Goal: Complete application form: Complete application form

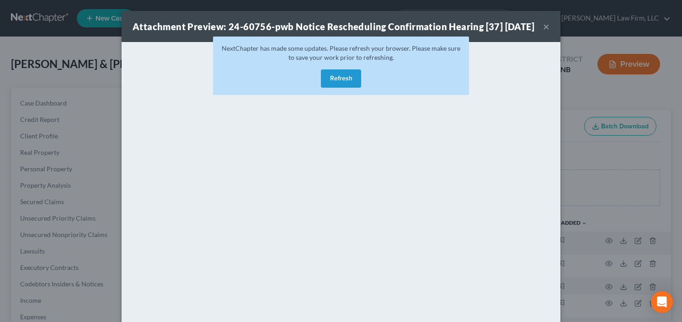
scroll to position [146, 0]
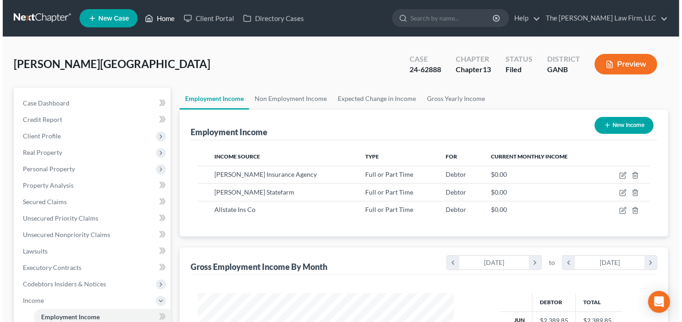
scroll to position [163, 274]
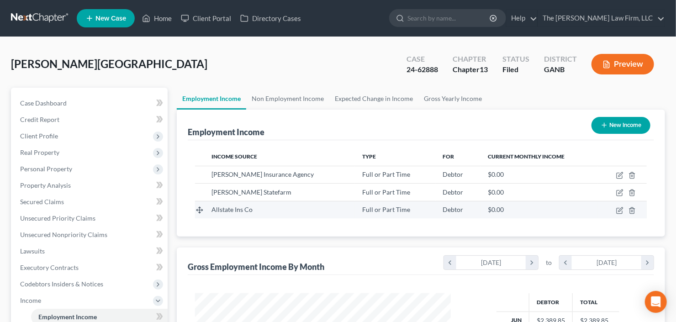
click at [616, 210] on td at bounding box center [622, 209] width 49 height 17
click at [618, 210] on icon "button" at bounding box center [619, 210] width 7 height 7
select select "0"
select select "14"
select select "0"
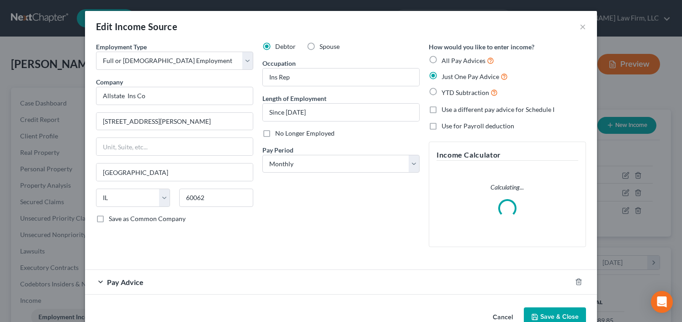
scroll to position [163, 276]
drag, startPoint x: 282, startPoint y: 113, endPoint x: 292, endPoint y: 111, distance: 10.7
click at [292, 111] on input "Since July 2025" at bounding box center [341, 112] width 156 height 17
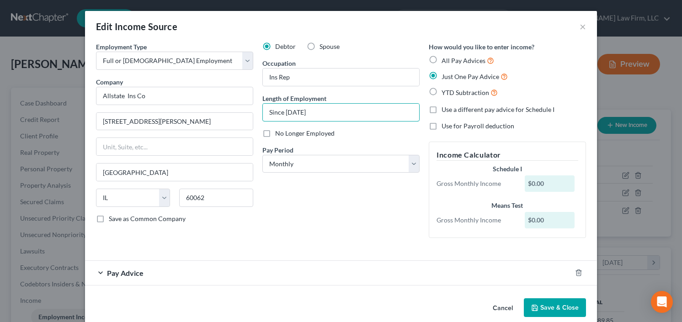
scroll to position [12, 0]
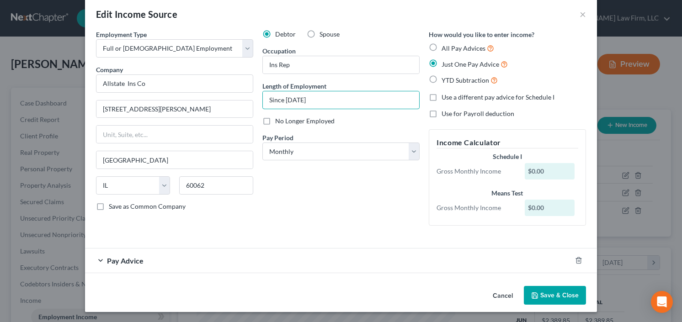
type input "Since May 2025"
click at [108, 260] on span "Pay Advice" at bounding box center [125, 260] width 37 height 9
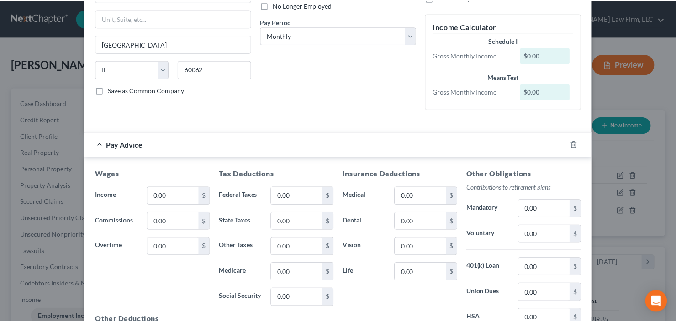
scroll to position [234, 0]
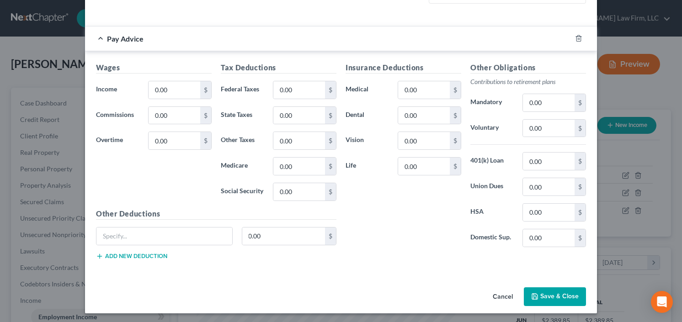
click at [543, 294] on button "Save & Close" at bounding box center [555, 296] width 62 height 19
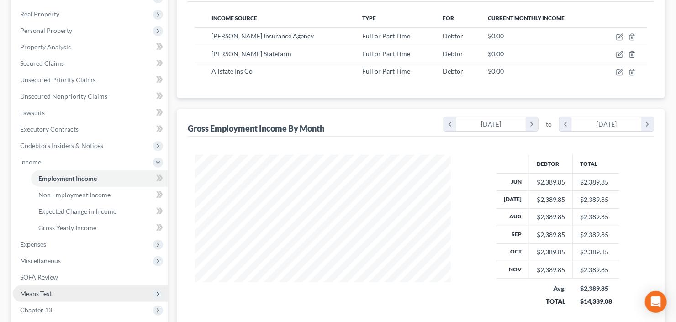
scroll to position [244, 0]
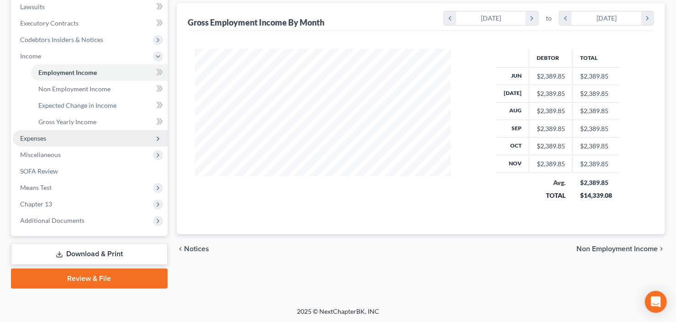
click at [48, 136] on span "Expenses" at bounding box center [90, 138] width 155 height 16
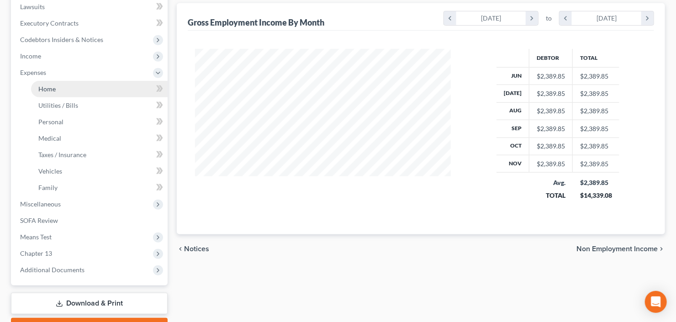
click at [54, 88] on span "Home" at bounding box center [46, 89] width 17 height 8
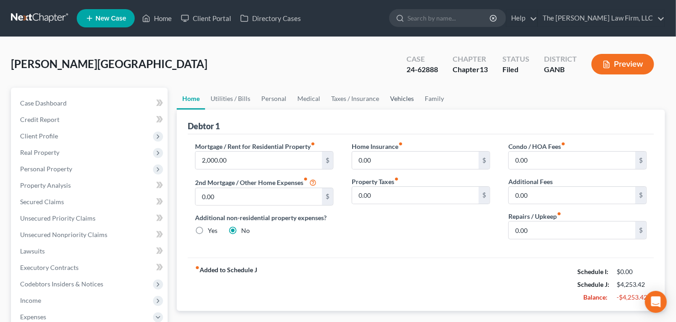
click at [404, 99] on link "Vehicles" at bounding box center [402, 99] width 35 height 22
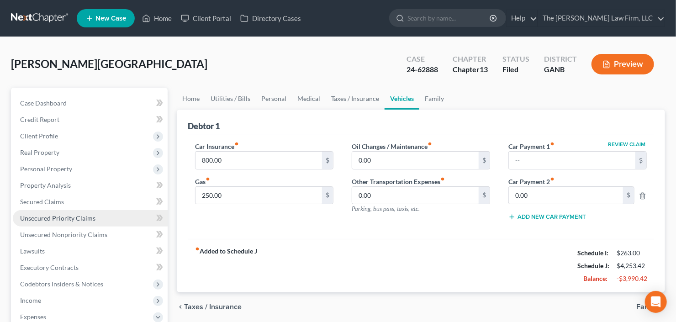
scroll to position [37, 0]
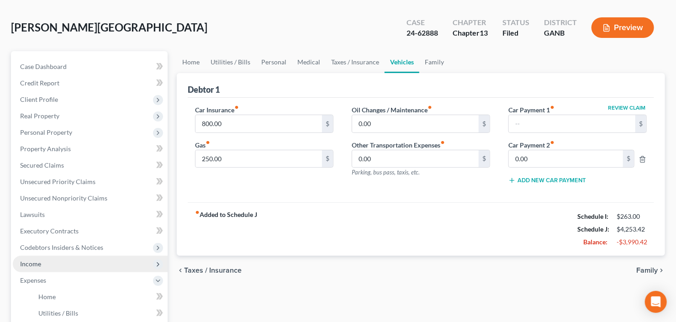
click at [58, 260] on span "Income" at bounding box center [90, 264] width 155 height 16
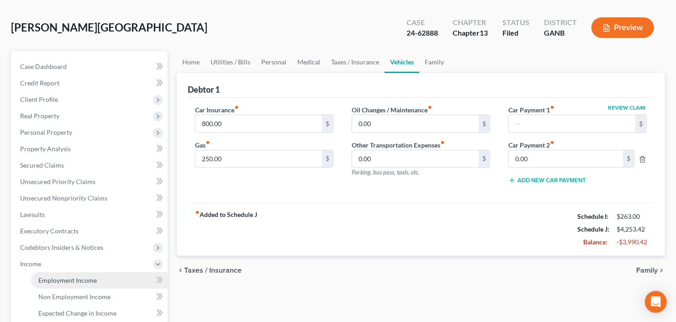
click at [67, 277] on span "Employment Income" at bounding box center [67, 280] width 58 height 8
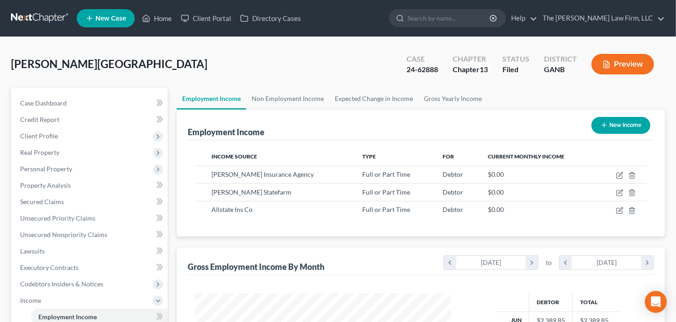
scroll to position [163, 274]
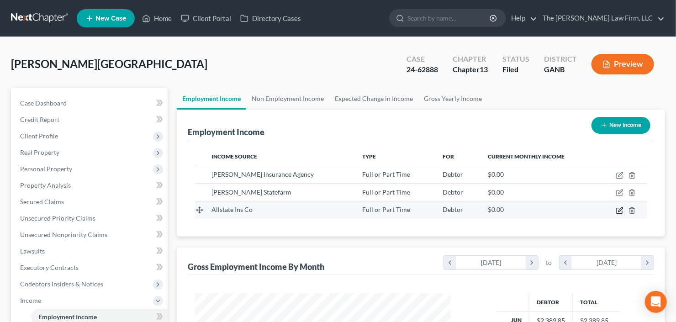
click at [617, 211] on icon "button" at bounding box center [619, 210] width 5 height 5
select select "0"
select select "14"
select select "0"
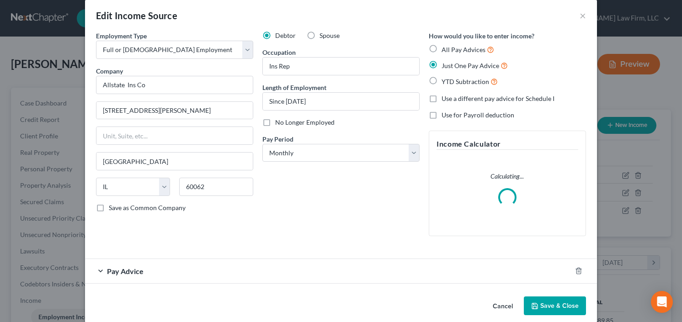
scroll to position [22, 0]
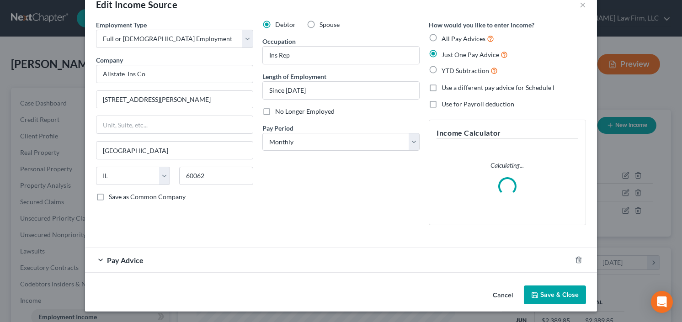
click at [127, 258] on span "Pay Advice" at bounding box center [125, 260] width 37 height 9
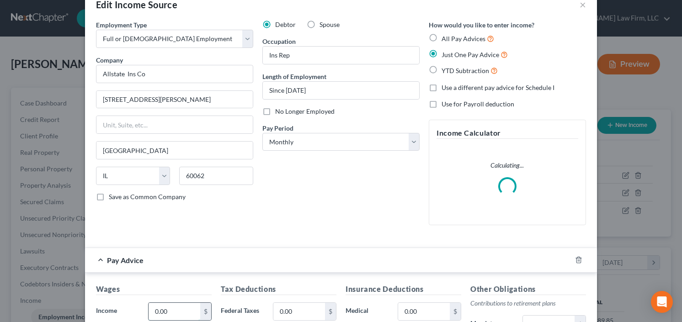
click at [164, 312] on input "0.00" at bounding box center [175, 311] width 52 height 17
type input "2"
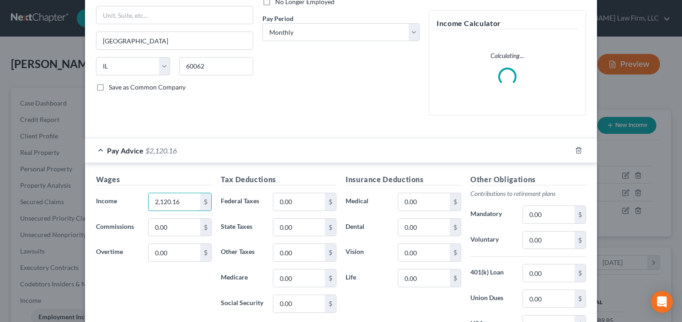
type input "2,120.16"
drag, startPoint x: 300, startPoint y: 211, endPoint x: 303, endPoint y: 205, distance: 6.7
click at [300, 211] on div "Tax Deductions Federal Taxes 0.00 $ State Taxes 0.00 $ Other Taxes 0.00 $ Medic…" at bounding box center [278, 247] width 125 height 146
click at [303, 202] on input "0.00" at bounding box center [299, 201] width 52 height 17
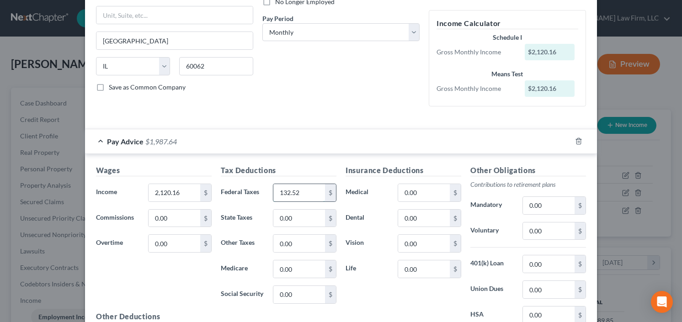
type input "132.52"
type input "30.99"
click at [403, 191] on input "0.00" at bounding box center [424, 192] width 52 height 17
type input "59.69"
type input "25.06"
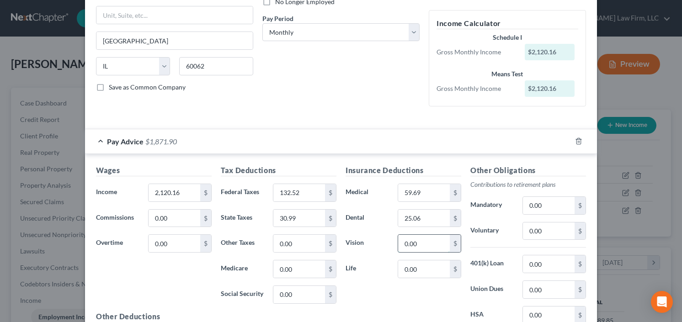
click at [403, 240] on input "0.00" at bounding box center [424, 243] width 52 height 17
type input "263.00"
click at [537, 227] on input "0.00" at bounding box center [549, 231] width 52 height 17
type input "21.20"
click at [555, 264] on input "0.00" at bounding box center [549, 263] width 52 height 17
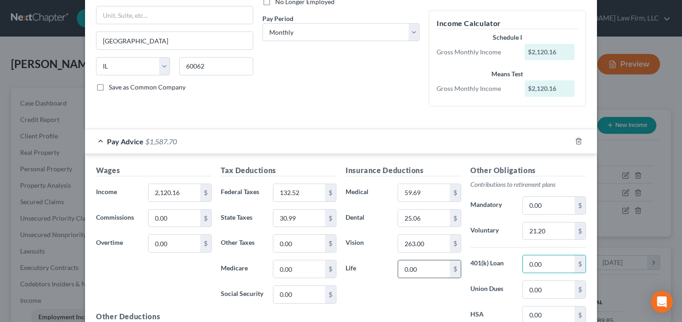
click at [429, 262] on input "0.00" at bounding box center [424, 268] width 52 height 17
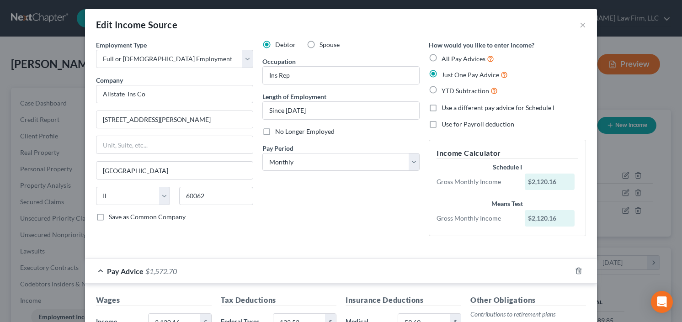
scroll to position [0, 0]
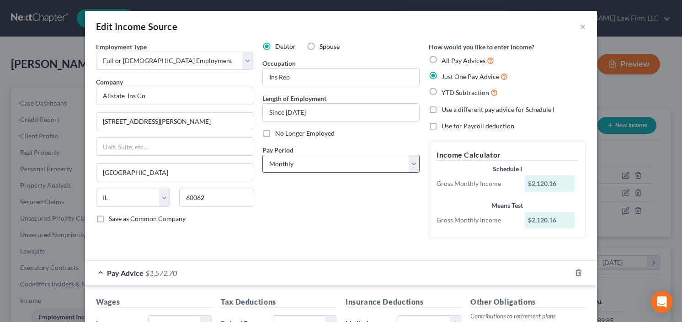
type input "15.00"
click at [302, 165] on select "Select Monthly Twice Monthly Every Other Week Weekly" at bounding box center [340, 164] width 157 height 18
select select "2"
click at [262, 155] on select "Select Monthly Twice Monthly Every Other Week Weekly" at bounding box center [340, 164] width 157 height 18
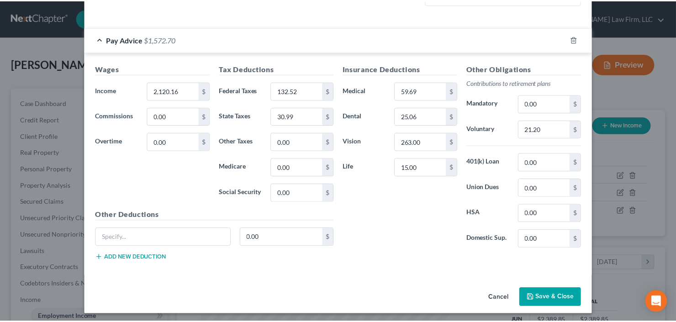
scroll to position [275, 0]
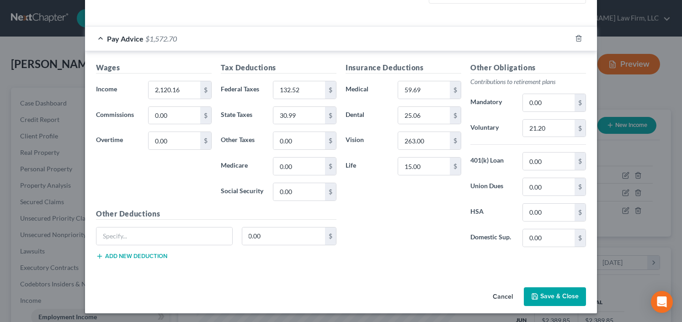
click at [548, 291] on button "Save & Close" at bounding box center [555, 296] width 62 height 19
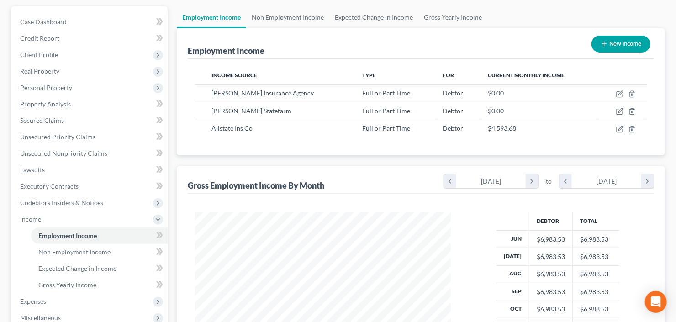
scroll to position [146, 0]
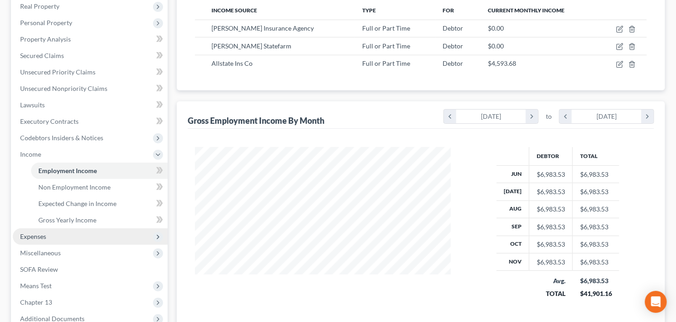
drag, startPoint x: 34, startPoint y: 235, endPoint x: 40, endPoint y: 237, distance: 6.2
click at [34, 235] on span "Expenses" at bounding box center [33, 237] width 26 height 8
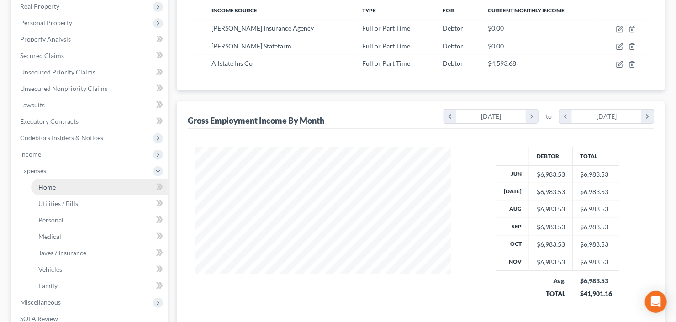
click at [39, 186] on span "Home" at bounding box center [46, 187] width 17 height 8
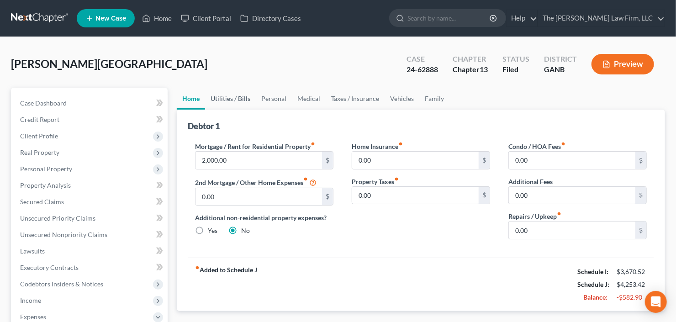
click at [244, 93] on link "Utilities / Bills" at bounding box center [230, 99] width 51 height 22
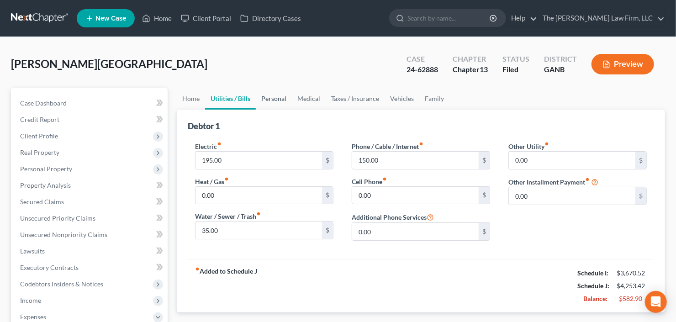
click at [280, 95] on link "Personal" at bounding box center [274, 99] width 36 height 22
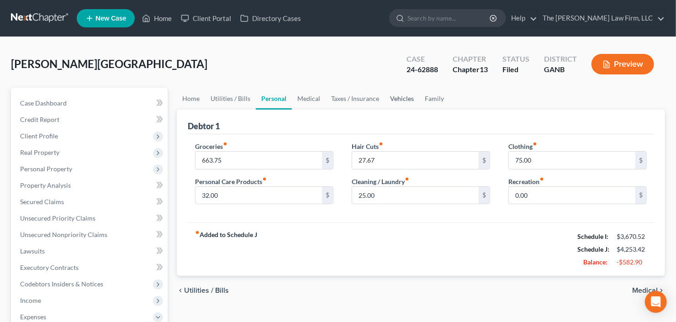
click at [397, 98] on link "Vehicles" at bounding box center [402, 99] width 35 height 22
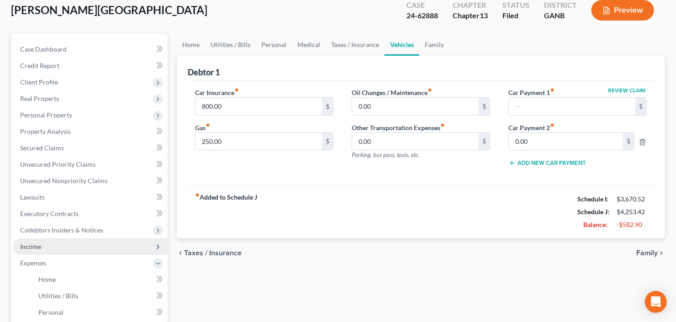
scroll to position [110, 0]
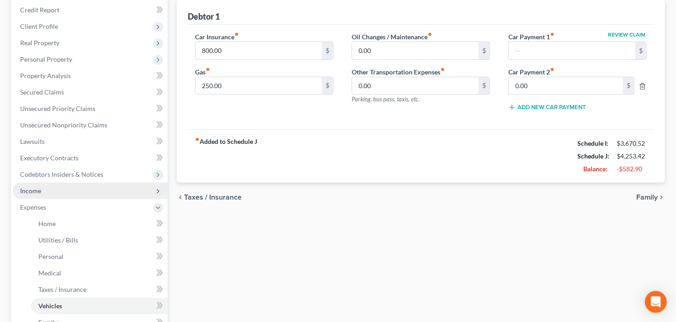
click at [65, 189] on span "Income" at bounding box center [90, 191] width 155 height 16
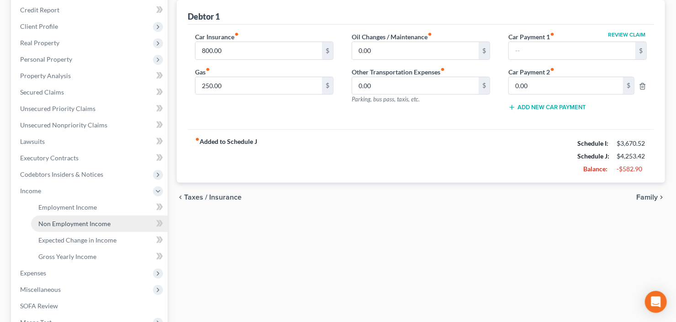
click at [79, 223] on span "Non Employment Income" at bounding box center [74, 224] width 72 height 8
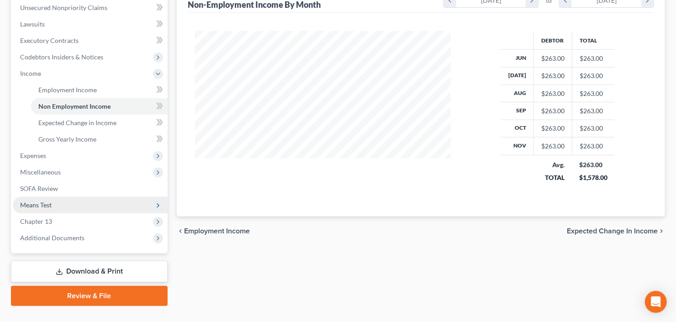
scroll to position [244, 0]
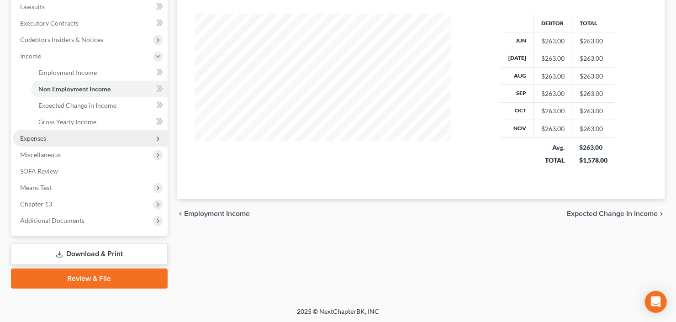
click at [80, 137] on span "Expenses" at bounding box center [90, 138] width 155 height 16
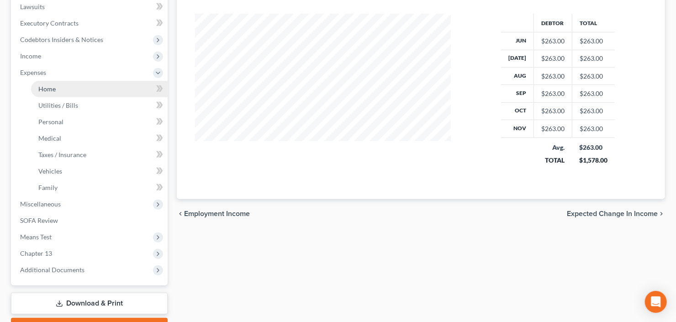
click at [73, 90] on link "Home" at bounding box center [99, 89] width 137 height 16
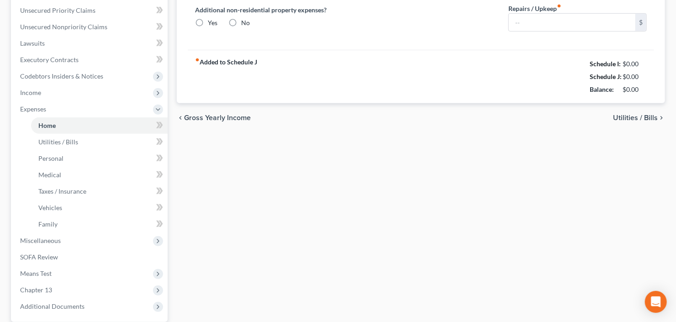
type input "2,000.00"
type input "0.00"
radio input "true"
type input "0.00"
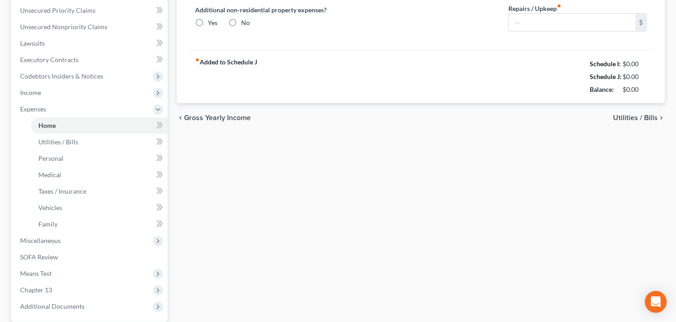
type input "0.00"
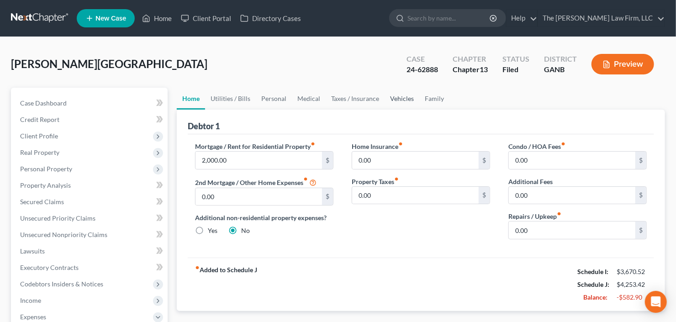
click at [398, 97] on link "Vehicles" at bounding box center [402, 99] width 35 height 22
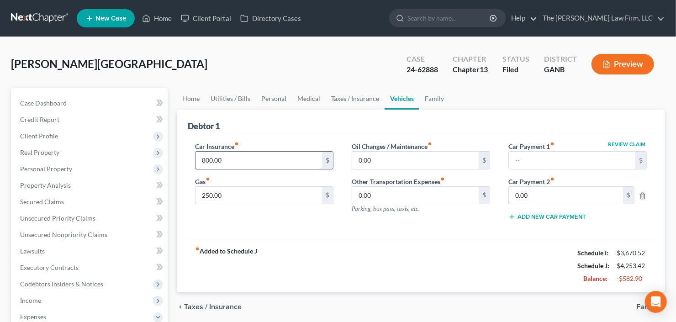
click at [276, 158] on input "800.00" at bounding box center [259, 160] width 127 height 17
type input "300.00"
click at [226, 98] on link "Utilities / Bills" at bounding box center [230, 99] width 51 height 22
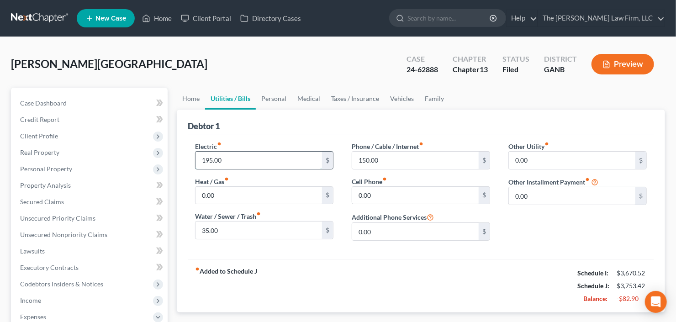
click at [268, 167] on input "195.00" at bounding box center [259, 160] width 127 height 17
click at [223, 154] on input "150" at bounding box center [259, 160] width 127 height 17
drag, startPoint x: 265, startPoint y: 163, endPoint x: 169, endPoint y: 165, distance: 96.0
click at [191, 164] on div "Electric fiber_manual_record 150 $ Heat / Gas fiber_manual_record 0.00 $ Water …" at bounding box center [264, 195] width 157 height 106
type input "1"
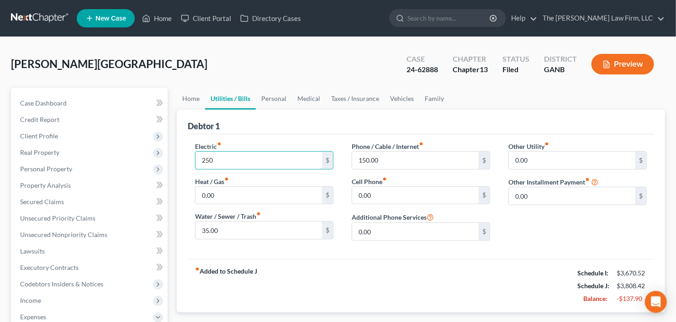
type input "250"
type input "100"
click at [271, 97] on link "Personal" at bounding box center [274, 99] width 36 height 22
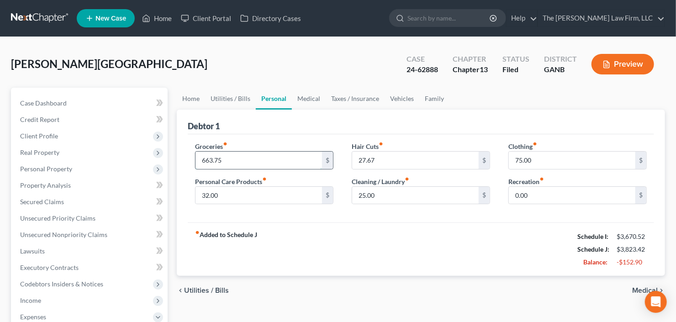
click at [268, 166] on input "663.75" at bounding box center [259, 160] width 127 height 17
type input "400"
type input "30"
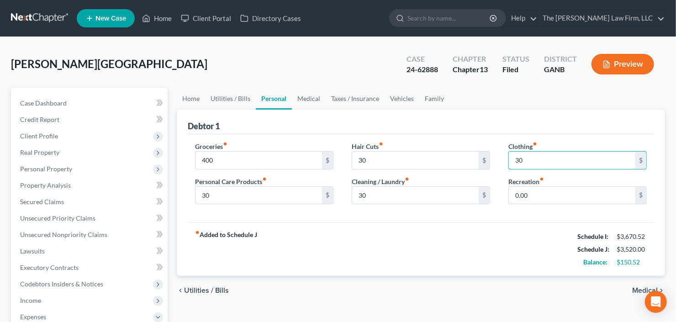
type input "30"
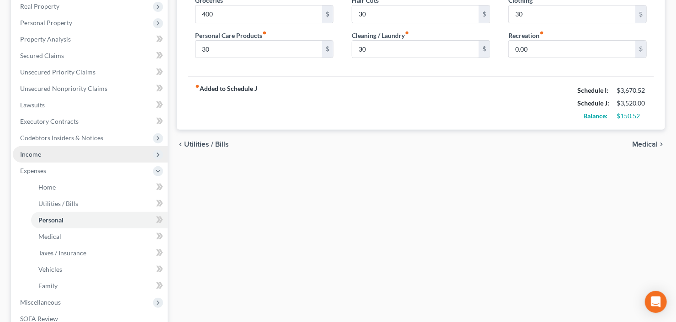
click at [53, 154] on span "Income" at bounding box center [90, 154] width 155 height 16
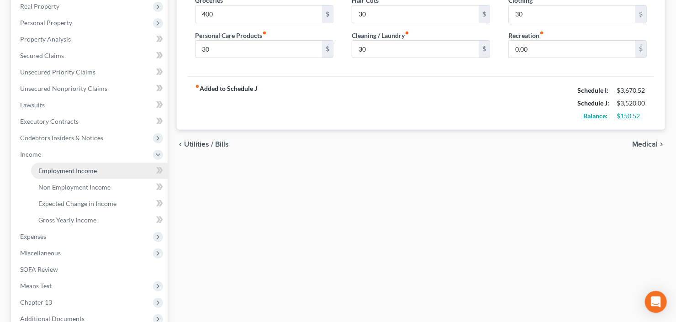
click at [72, 171] on span "Employment Income" at bounding box center [67, 171] width 58 height 8
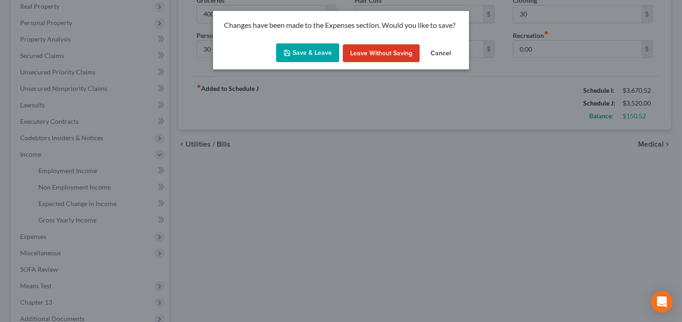
click at [311, 54] on button "Save & Leave" at bounding box center [307, 52] width 63 height 19
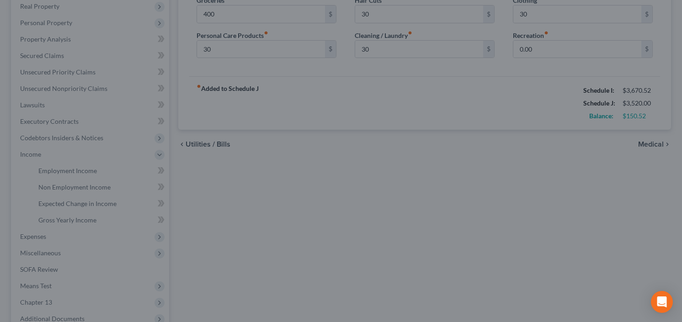
type input "400.00"
type input "30.00"
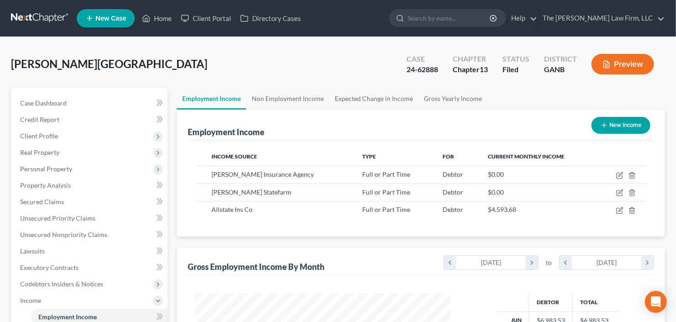
scroll to position [163, 274]
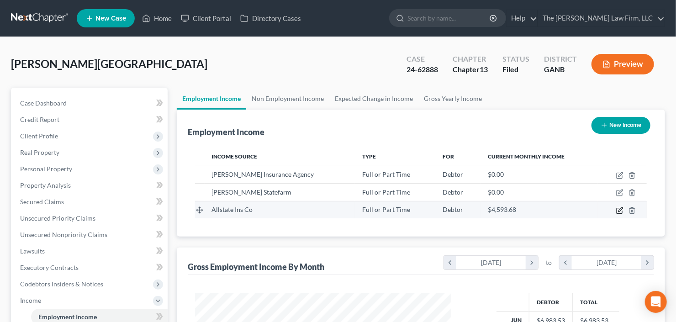
click at [621, 208] on icon "button" at bounding box center [619, 210] width 7 height 7
select select "0"
select select "14"
select select "2"
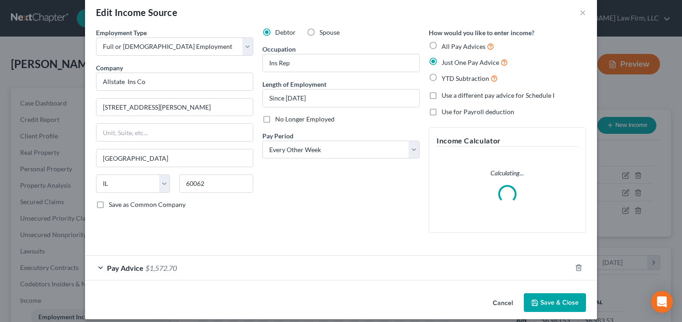
scroll to position [22, 0]
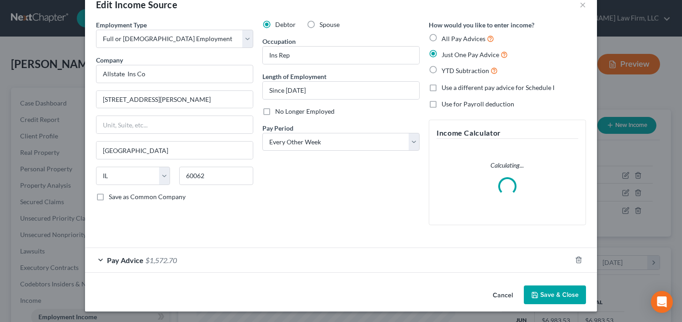
click at [153, 254] on div "Pay Advice $1,572.70" at bounding box center [328, 260] width 486 height 24
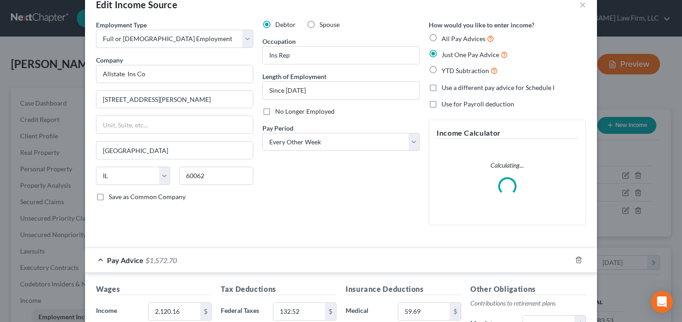
scroll to position [168, 0]
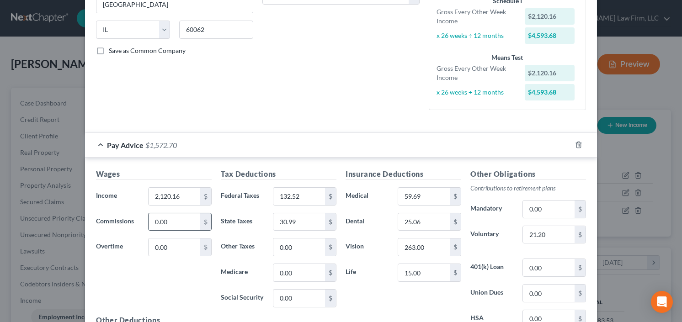
click at [185, 225] on input "0.00" at bounding box center [175, 221] width 52 height 17
click at [166, 217] on input "0.00" at bounding box center [175, 221] width 52 height 17
drag, startPoint x: 176, startPoint y: 220, endPoint x: 129, endPoint y: 227, distance: 47.6
click at [149, 225] on input "0.00" at bounding box center [175, 221] width 52 height 17
type input "597.50"
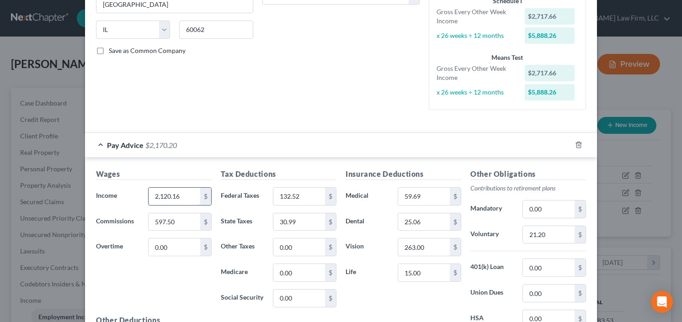
click at [190, 194] on input "2,120.16" at bounding box center [175, 196] width 52 height 17
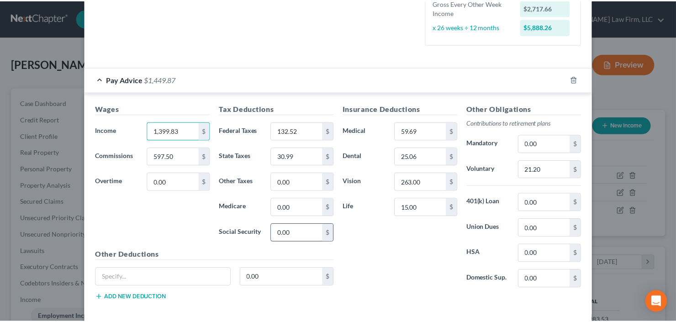
scroll to position [275, 0]
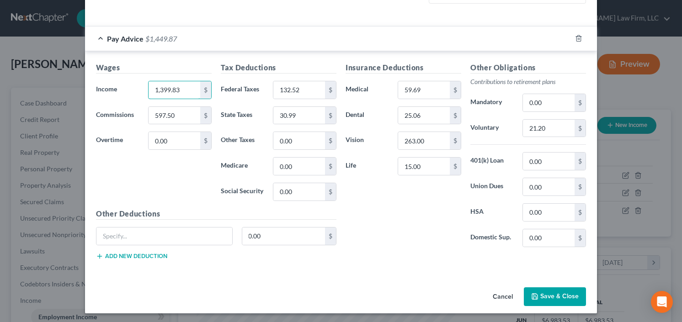
type input "1,399.83"
click at [558, 294] on button "Save & Close" at bounding box center [555, 296] width 62 height 19
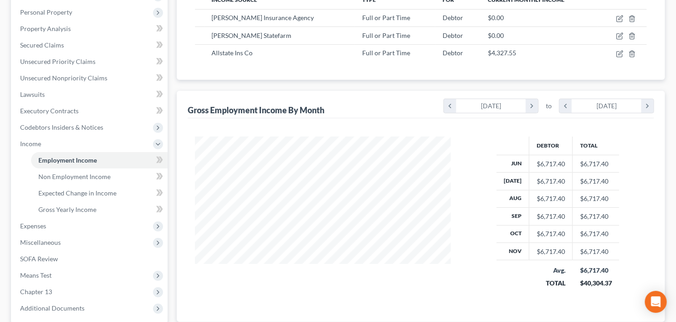
scroll to position [183, 0]
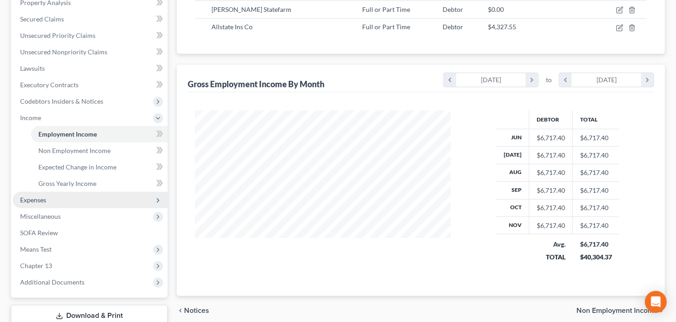
click at [35, 198] on span "Expenses" at bounding box center [33, 200] width 26 height 8
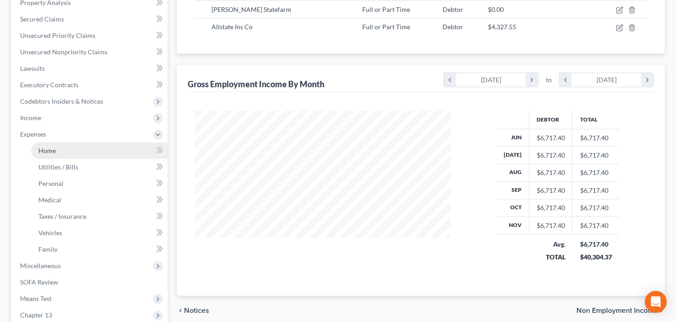
click at [57, 152] on link "Home" at bounding box center [99, 151] width 137 height 16
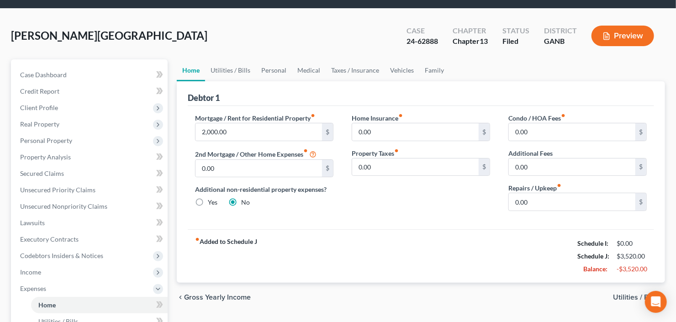
scroll to position [73, 0]
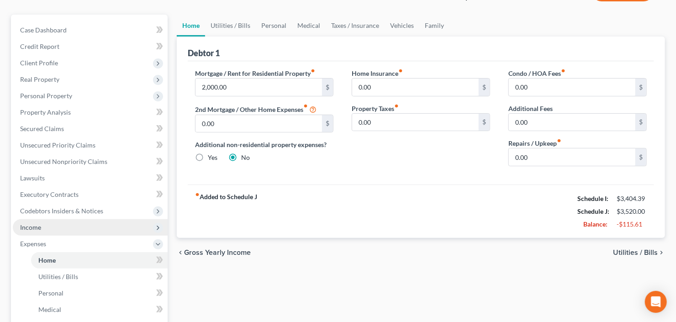
click at [68, 224] on span "Income" at bounding box center [90, 227] width 155 height 16
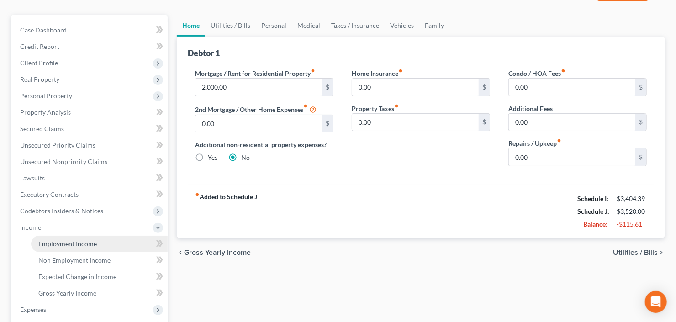
click at [65, 238] on link "Employment Income" at bounding box center [99, 244] width 137 height 16
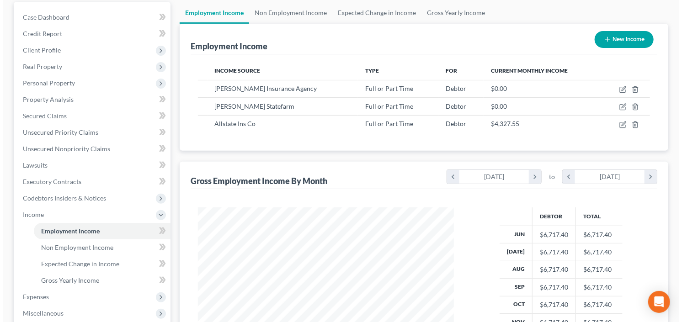
scroll to position [110, 0]
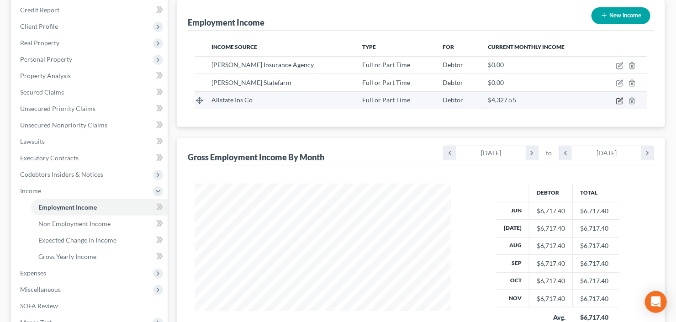
click at [618, 101] on icon "button" at bounding box center [619, 100] width 7 height 7
select select "0"
select select "14"
select select "2"
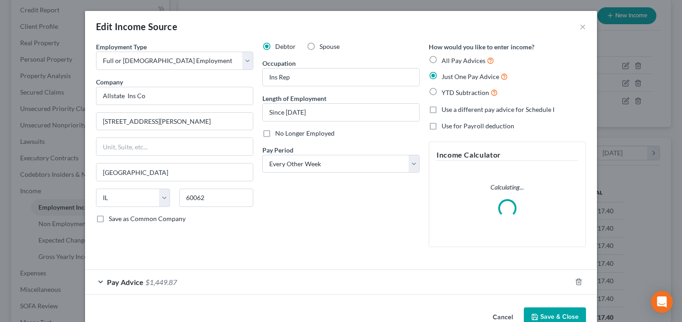
scroll to position [163, 276]
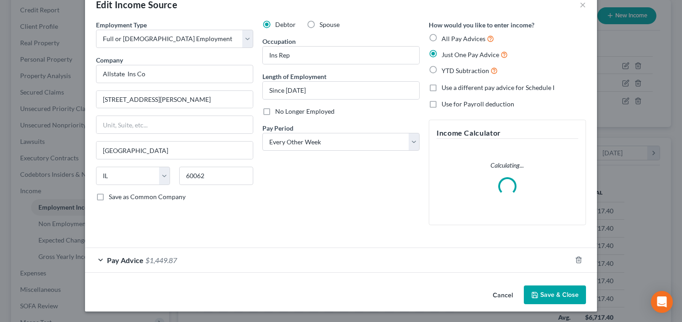
click at [133, 256] on span "Pay Advice" at bounding box center [125, 260] width 37 height 9
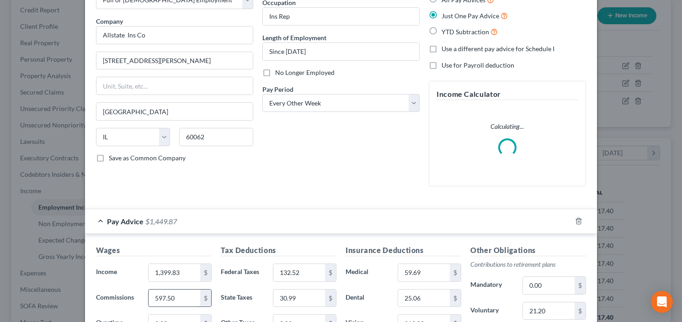
scroll to position [95, 0]
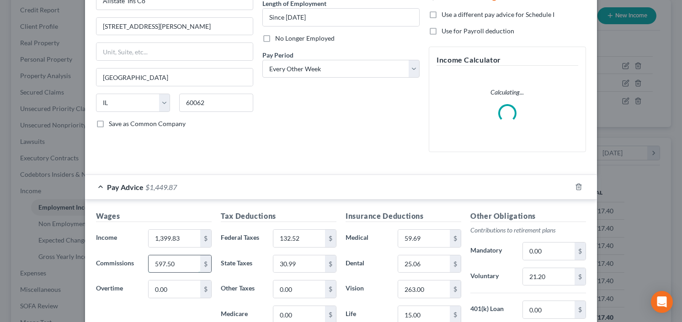
click at [179, 263] on input "597.50" at bounding box center [175, 263] width 52 height 17
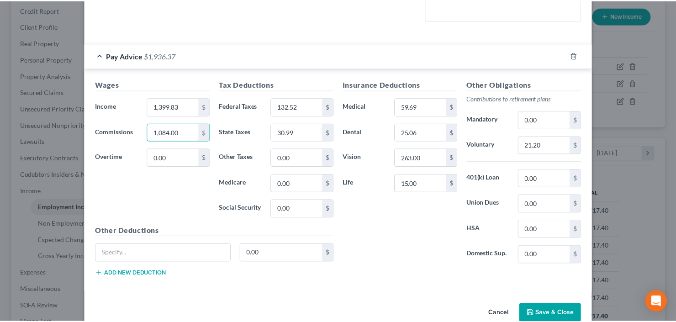
scroll to position [244, 0]
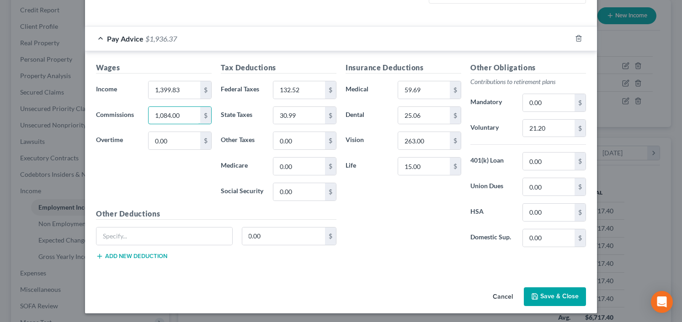
type input "1,084.00"
click at [557, 288] on button "Save & Close" at bounding box center [555, 296] width 62 height 19
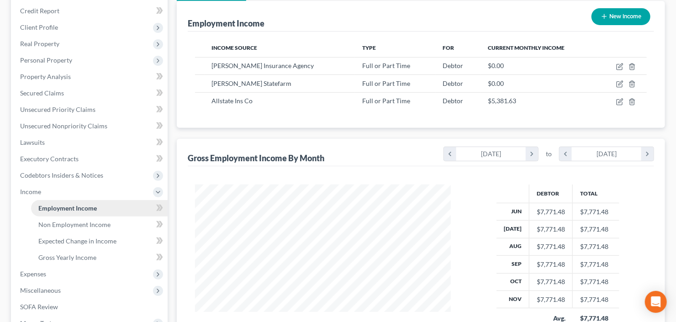
scroll to position [110, 0]
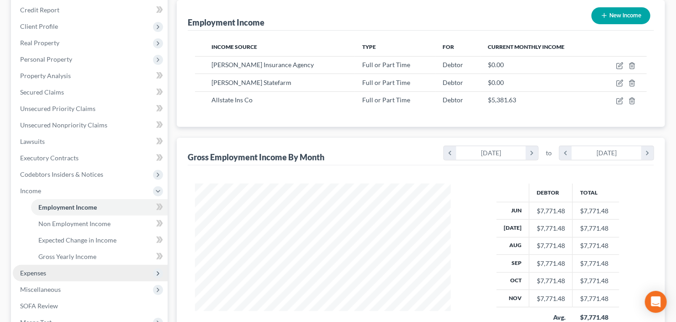
click at [50, 271] on span "Expenses" at bounding box center [90, 273] width 155 height 16
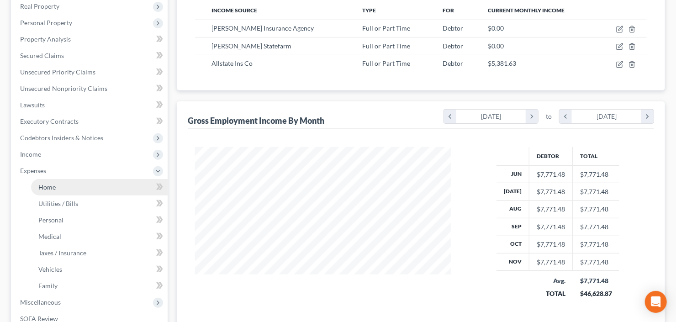
click at [53, 190] on span "Home" at bounding box center [46, 187] width 17 height 8
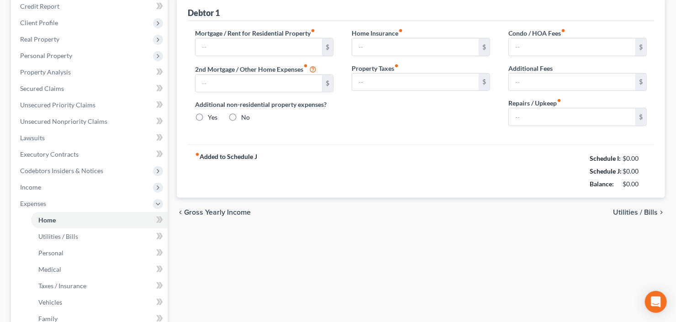
type input "2,000.00"
type input "0.00"
radio input "true"
type input "0.00"
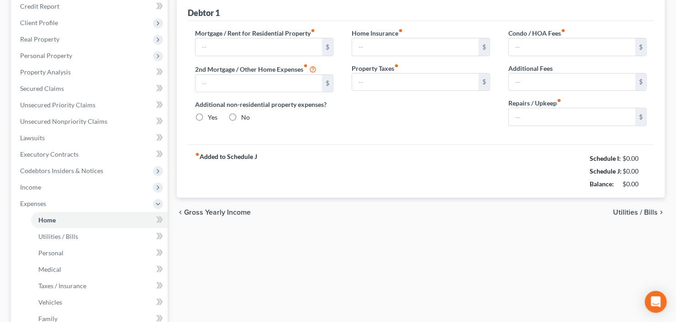
type input "0.00"
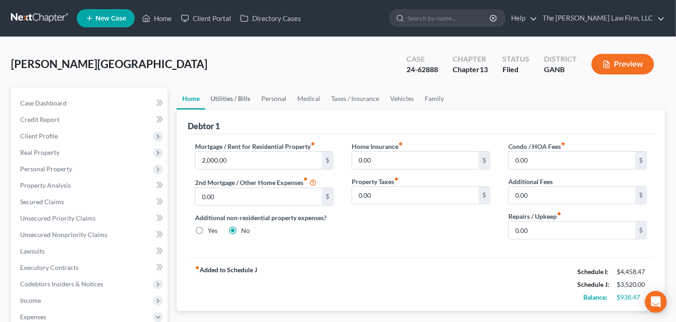
click at [238, 98] on link "Utilities / Bills" at bounding box center [230, 99] width 51 height 22
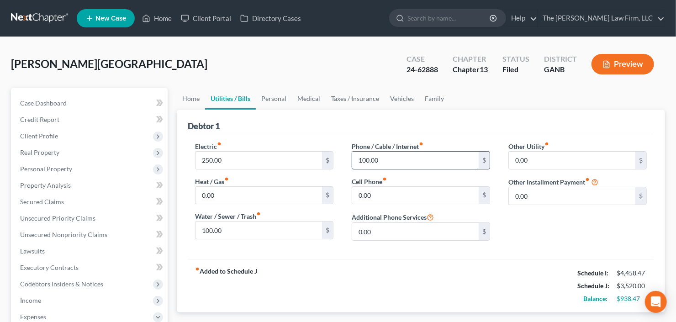
click at [413, 164] on input "100.00" at bounding box center [415, 160] width 127 height 17
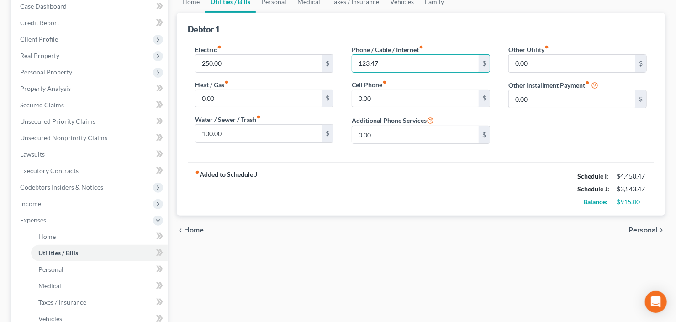
scroll to position [294, 0]
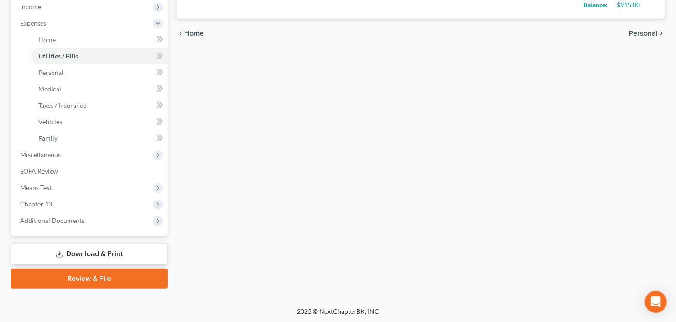
type input "123.47"
click at [65, 255] on link "Download & Print" at bounding box center [89, 254] width 157 height 21
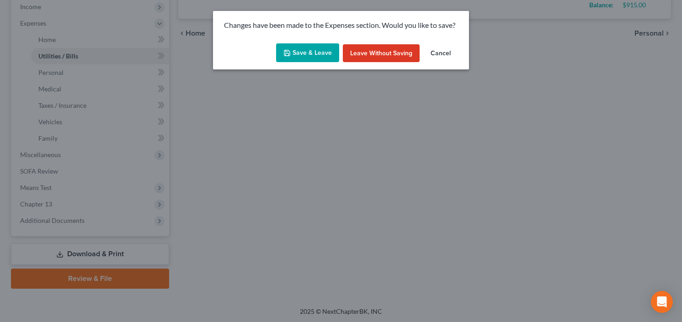
click at [293, 38] on div "Changes have been made to the Expenses section. Would you like to save?" at bounding box center [341, 25] width 256 height 29
click at [300, 56] on button "Save & Leave" at bounding box center [307, 52] width 63 height 19
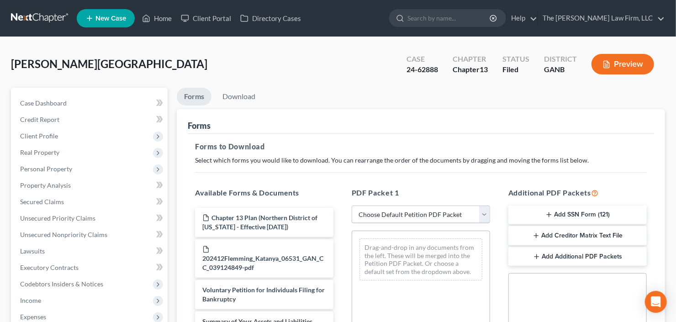
drag, startPoint x: 394, startPoint y: 213, endPoint x: 399, endPoint y: 214, distance: 5.1
click at [394, 213] on select "Choose Default Petition PDF Packet Complete Bankruptcy Petition (all forms and …" at bounding box center [421, 215] width 138 height 18
click at [352, 206] on select "Choose Default Petition PDF Packet Complete Bankruptcy Petition (all forms and …" at bounding box center [421, 215] width 138 height 18
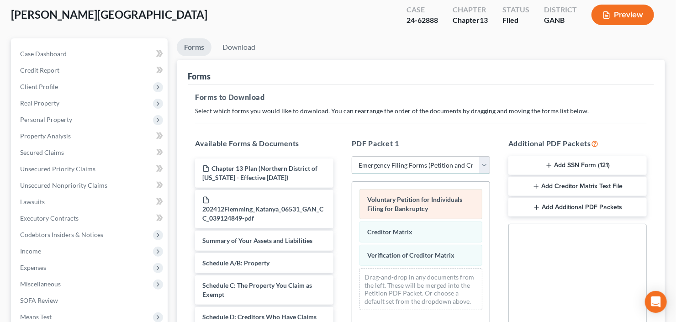
scroll to position [73, 0]
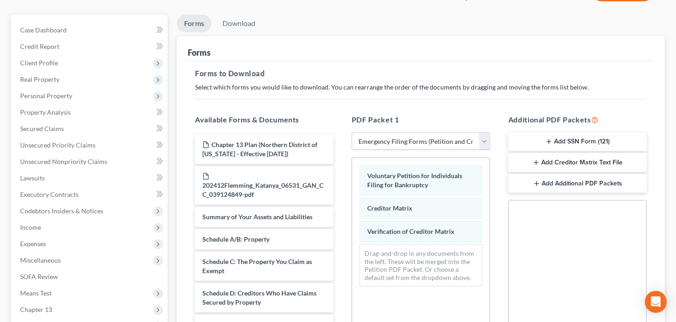
click at [420, 143] on select "Choose Default Petition PDF Packet Complete Bankruptcy Petition (all forms and …" at bounding box center [421, 142] width 138 height 18
select select "2"
click at [352, 133] on select "Choose Default Petition PDF Packet Complete Bankruptcy Petition (all forms and …" at bounding box center [421, 142] width 138 height 18
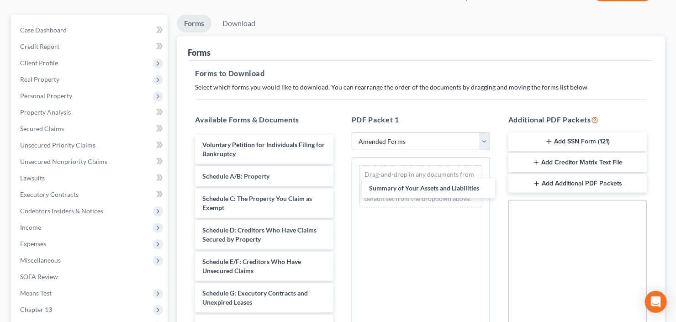
drag, startPoint x: 248, startPoint y: 180, endPoint x: 410, endPoint y: 186, distance: 162.8
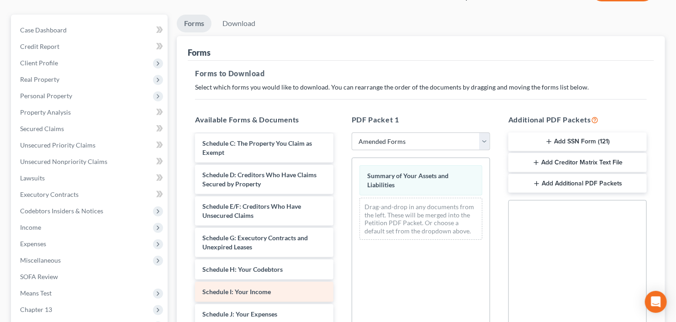
scroll to position [110, 0]
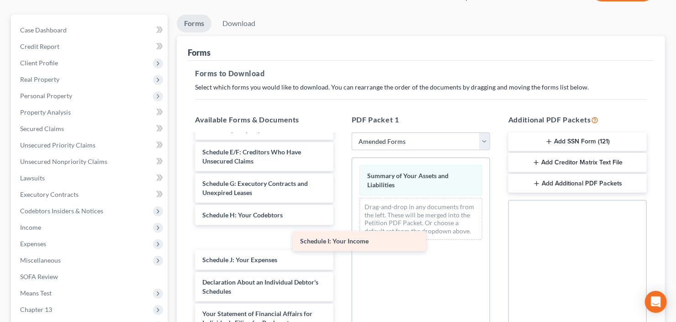
drag, startPoint x: 233, startPoint y: 237, endPoint x: 446, endPoint y: 205, distance: 215.3
click at [341, 213] on div "Schedule I: Your Income Voluntary Petition for Individuals Filing for Bankruptc…" at bounding box center [264, 260] width 153 height 470
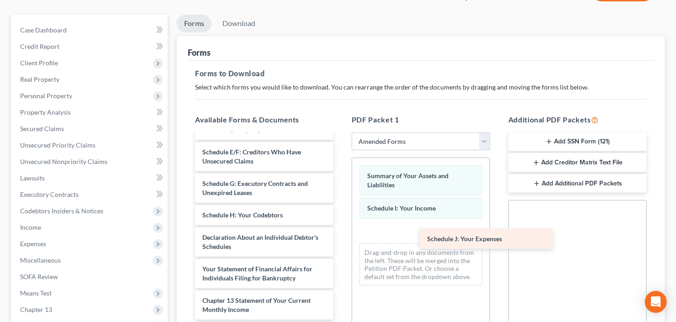
drag, startPoint x: 244, startPoint y: 238, endPoint x: 361, endPoint y: 231, distance: 117.2
click at [341, 239] on div "Schedule J: Your Expenses Voluntary Petition for Individuals Filing for Bankrup…" at bounding box center [264, 237] width 153 height 425
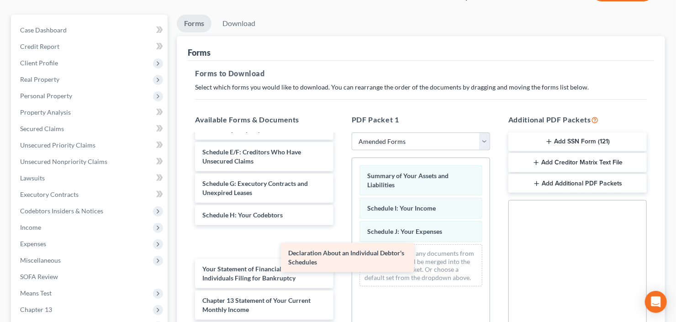
drag, startPoint x: 245, startPoint y: 242, endPoint x: 440, endPoint y: 260, distance: 195.5
click at [341, 260] on div "Declaration About an Individual Debtor's Schedules Voluntary Petition for Indiv…" at bounding box center [264, 237] width 153 height 425
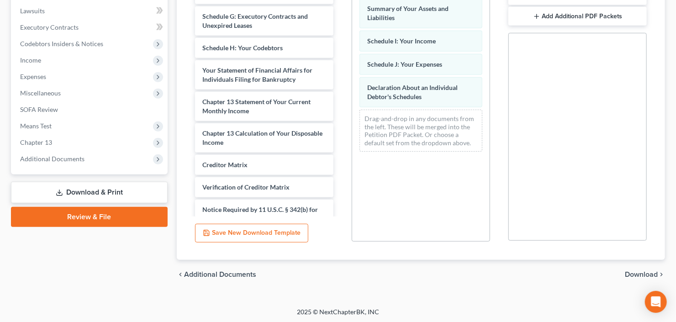
scroll to position [241, 0]
click at [633, 274] on span "Download" at bounding box center [641, 273] width 33 height 7
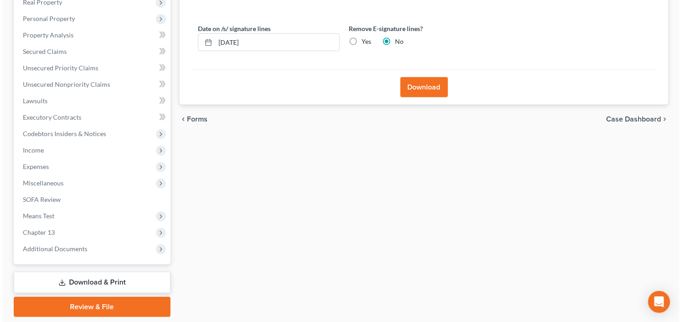
scroll to position [105, 0]
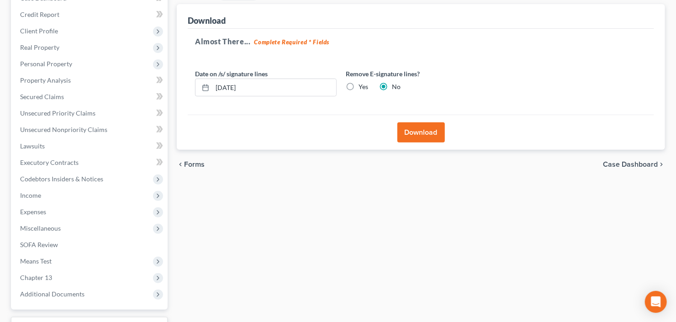
click at [418, 138] on button "Download" at bounding box center [422, 132] width 48 height 20
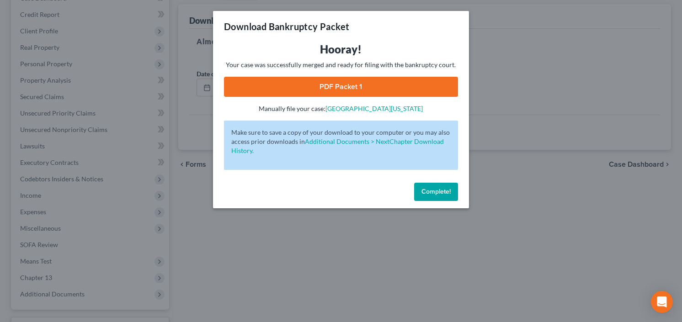
click at [301, 93] on link "PDF Packet 1" at bounding box center [341, 87] width 234 height 20
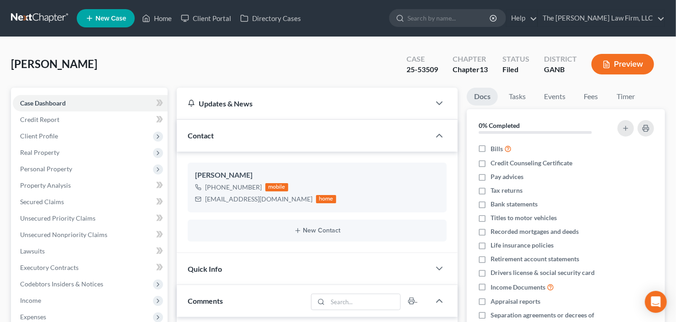
scroll to position [82, 0]
